Goal: Go to known website: Access a specific website the user already knows

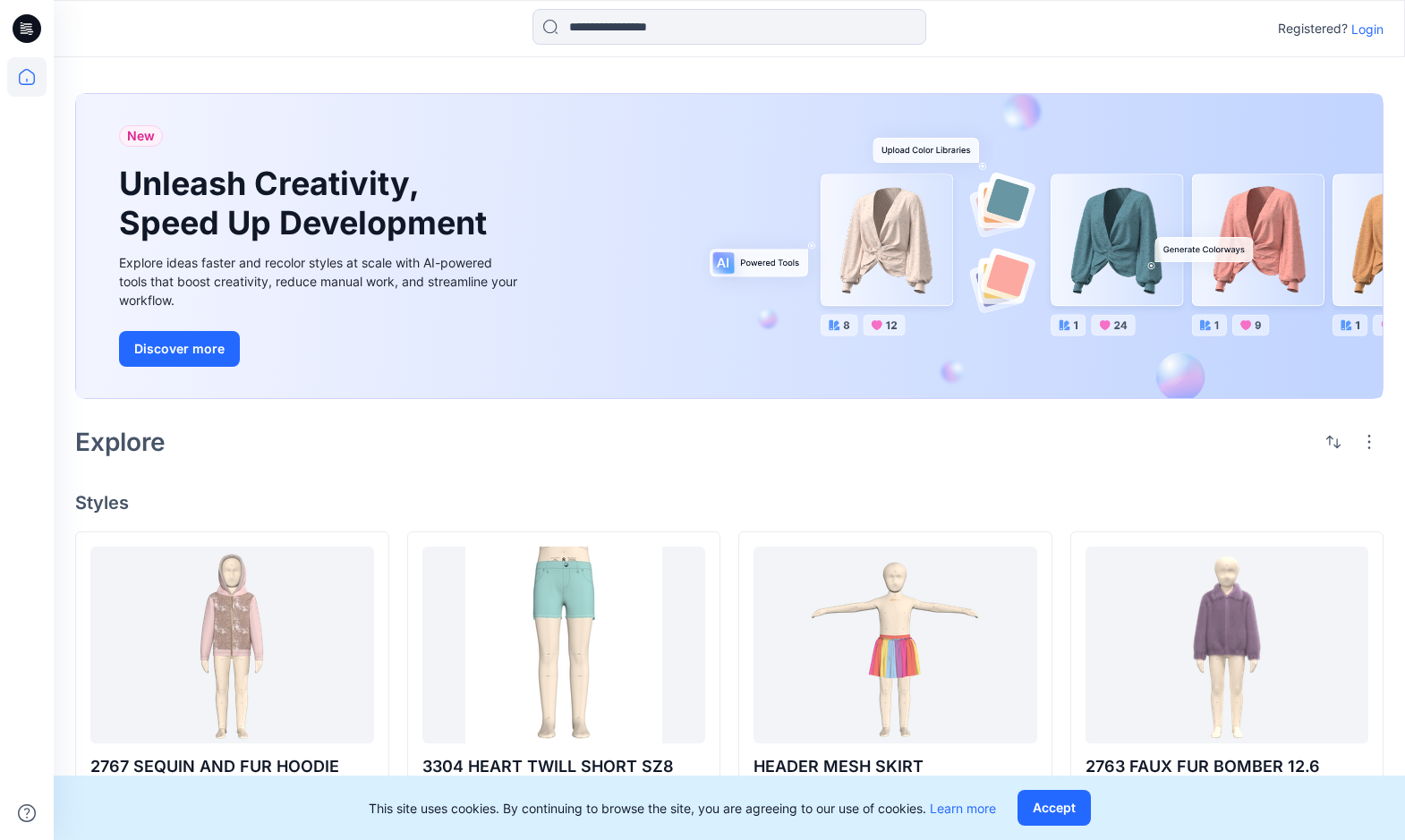
click at [1369, 30] on p "Login" at bounding box center [1367, 29] width 32 height 19
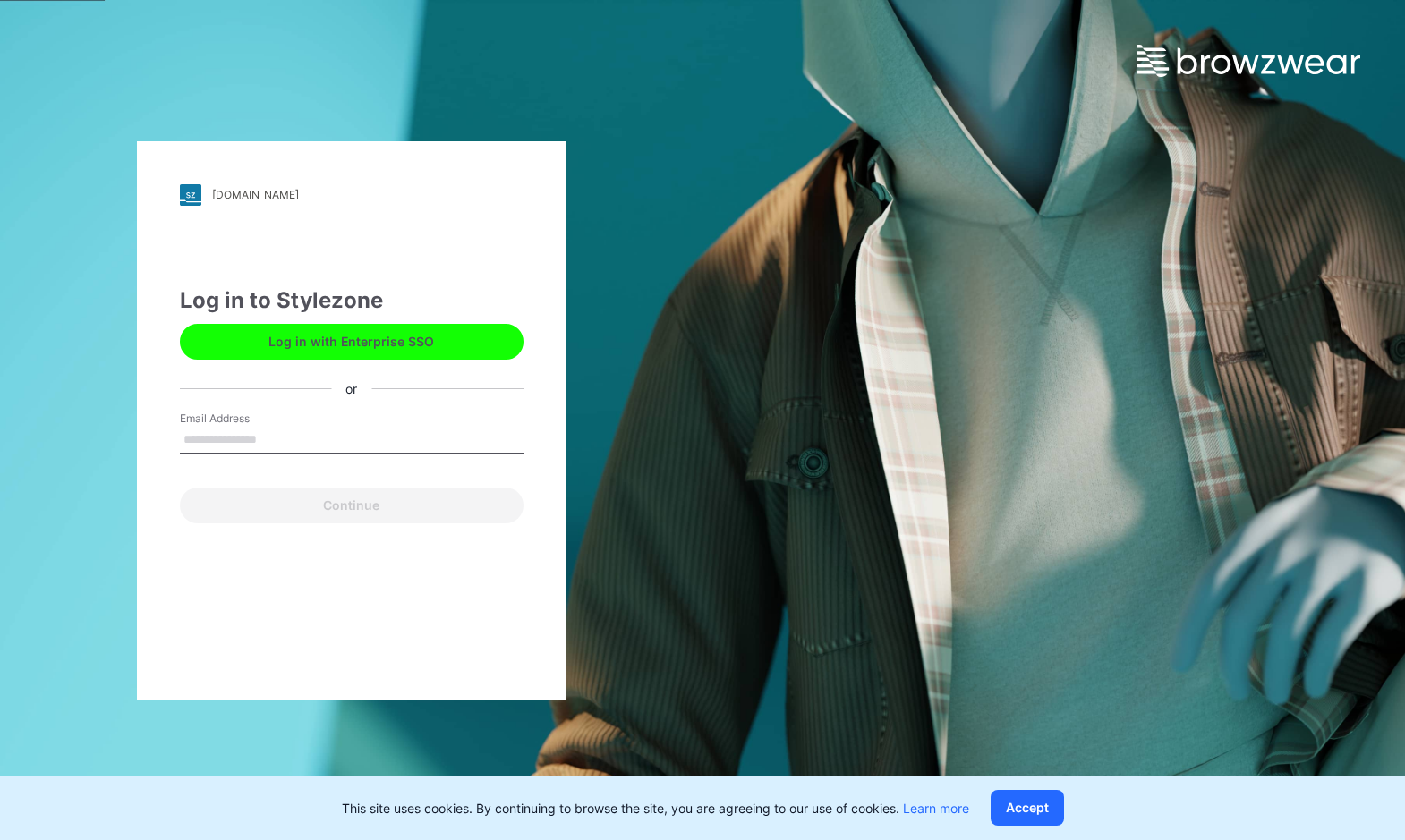
click at [392, 347] on button "Log in with Enterprise SSO" at bounding box center [351, 341] width 344 height 36
